Goal: Check status: Check status

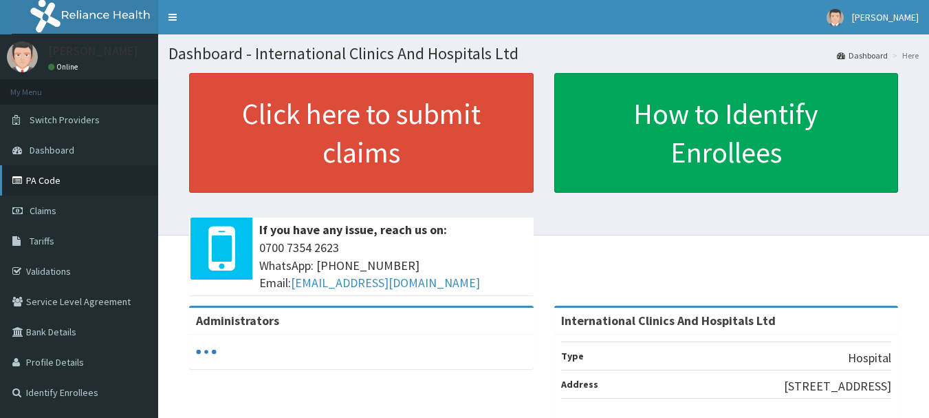
click at [85, 180] on link "PA Code" at bounding box center [79, 180] width 158 height 30
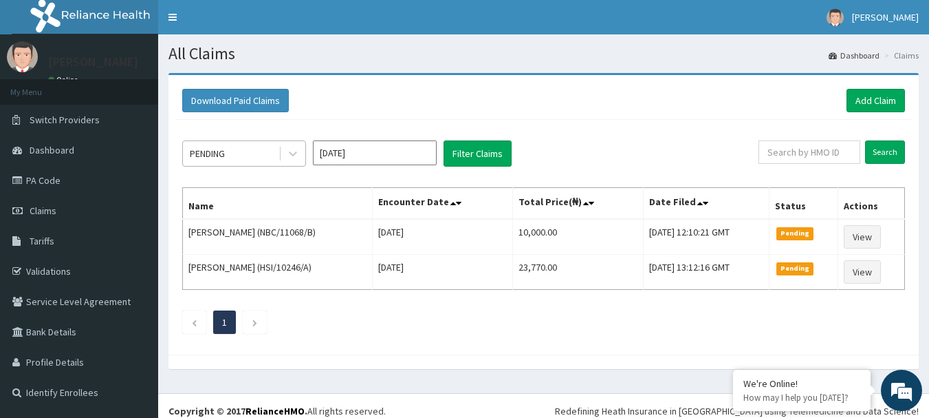
click at [273, 149] on div "PENDING" at bounding box center [231, 153] width 96 height 22
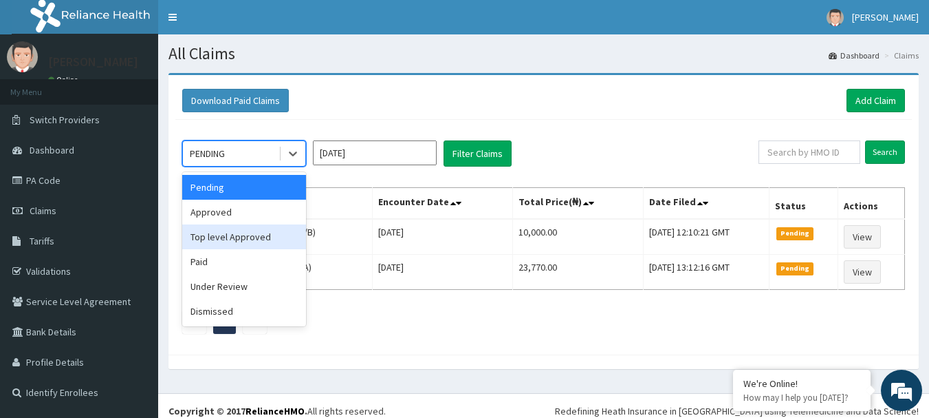
drag, startPoint x: 268, startPoint y: 233, endPoint x: 462, endPoint y: 173, distance: 203.0
click at [272, 233] on div "Top level Approved" at bounding box center [244, 236] width 124 height 25
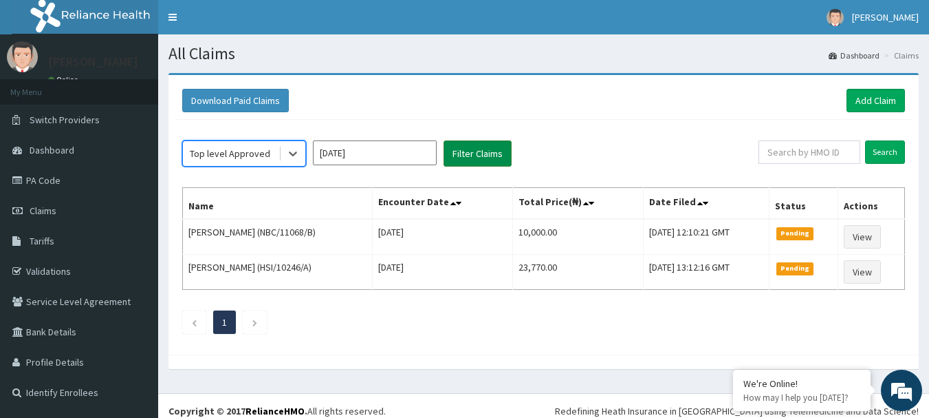
click at [485, 159] on button "Filter Claims" at bounding box center [478, 153] width 68 height 26
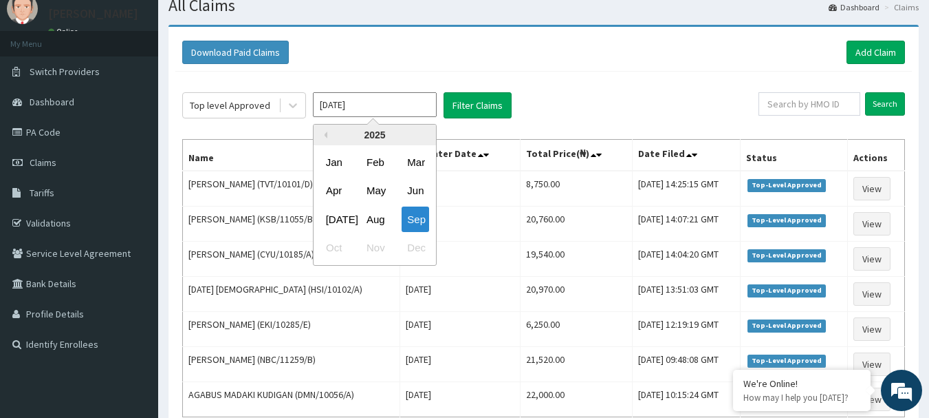
click at [369, 102] on input "[DATE]" at bounding box center [375, 104] width 124 height 25
drag, startPoint x: 369, startPoint y: 223, endPoint x: 471, endPoint y: 132, distance: 136.9
click at [370, 223] on div "Aug" at bounding box center [375, 218] width 28 height 25
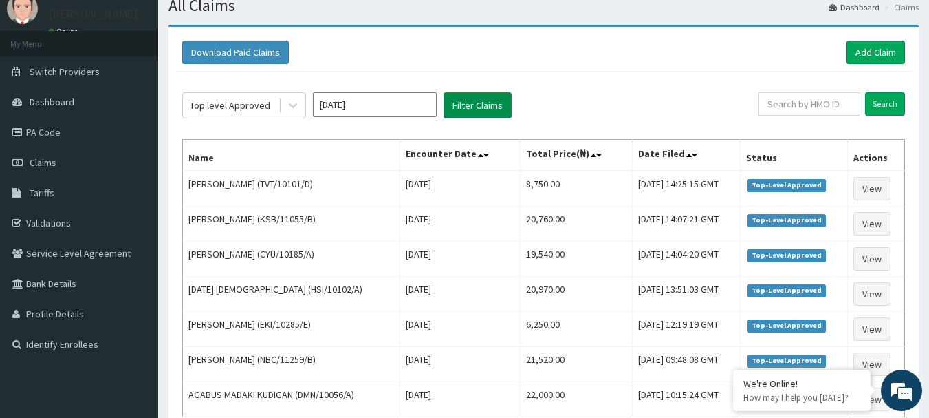
click at [490, 98] on button "Filter Claims" at bounding box center [478, 105] width 68 height 26
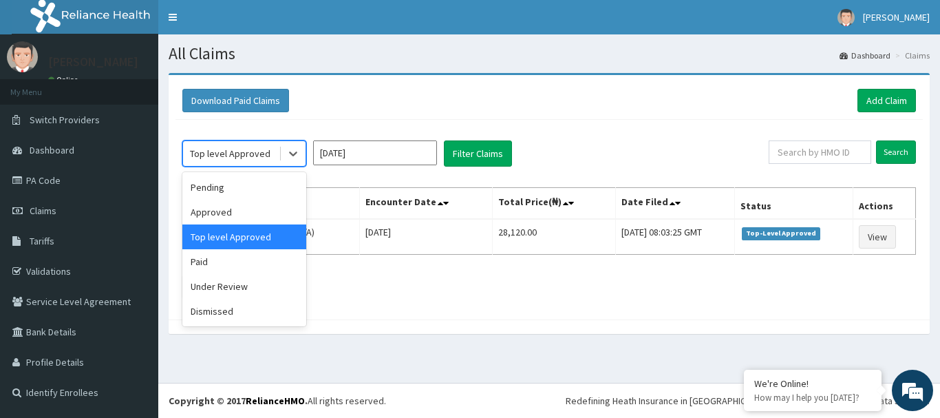
click at [250, 156] on div "Top level Approved" at bounding box center [230, 154] width 80 height 14
click at [256, 219] on div "Approved" at bounding box center [244, 211] width 124 height 25
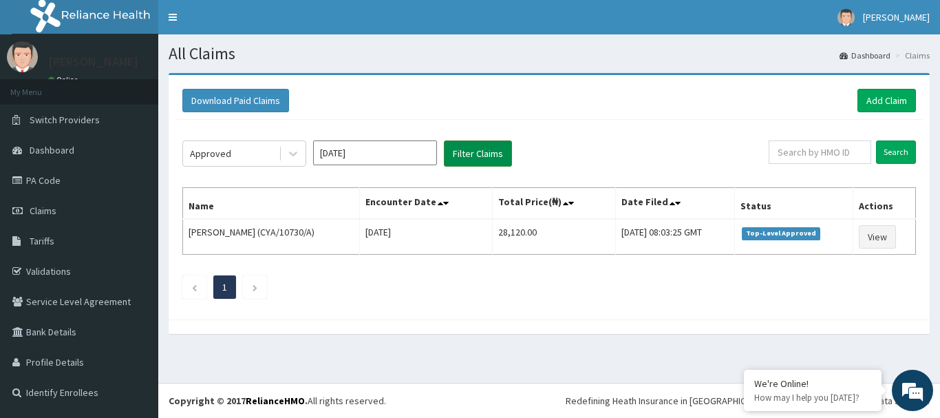
click at [467, 158] on button "Filter Claims" at bounding box center [478, 153] width 68 height 26
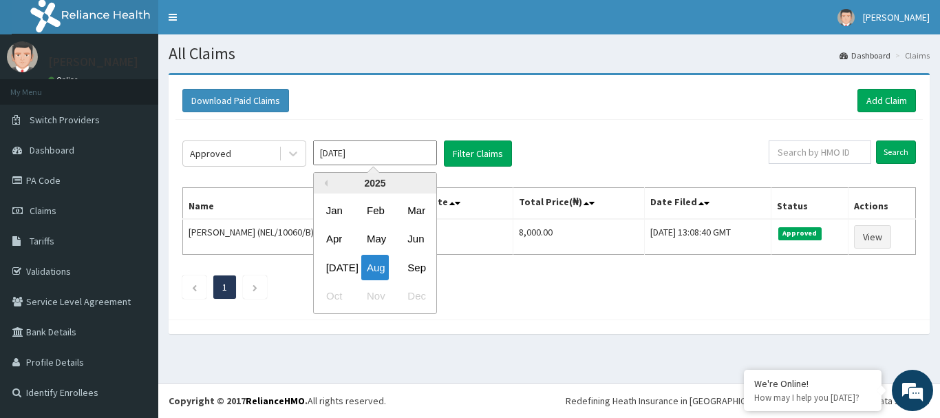
click at [354, 156] on input "[DATE]" at bounding box center [375, 152] width 124 height 25
click at [414, 268] on div "Sep" at bounding box center [416, 267] width 28 height 25
type input "[DATE]"
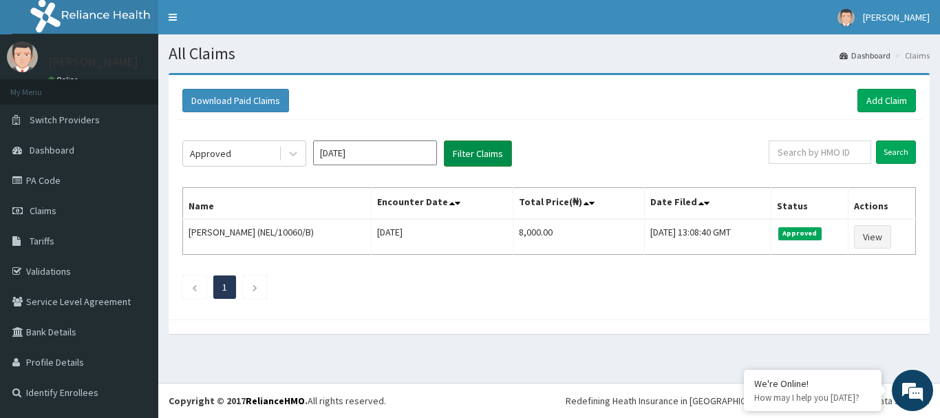
click at [491, 157] on button "Filter Claims" at bounding box center [478, 153] width 68 height 26
